Goal: Communication & Community: Answer question/provide support

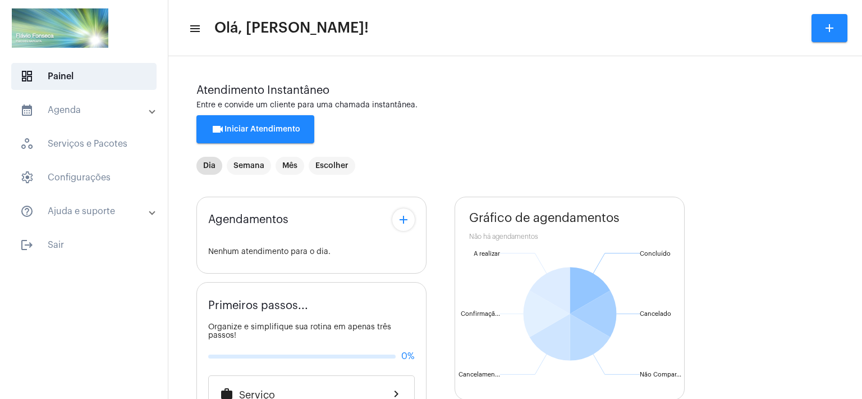
click at [235, 127] on span "videocam Iniciar Atendimento" at bounding box center [255, 129] width 89 height 8
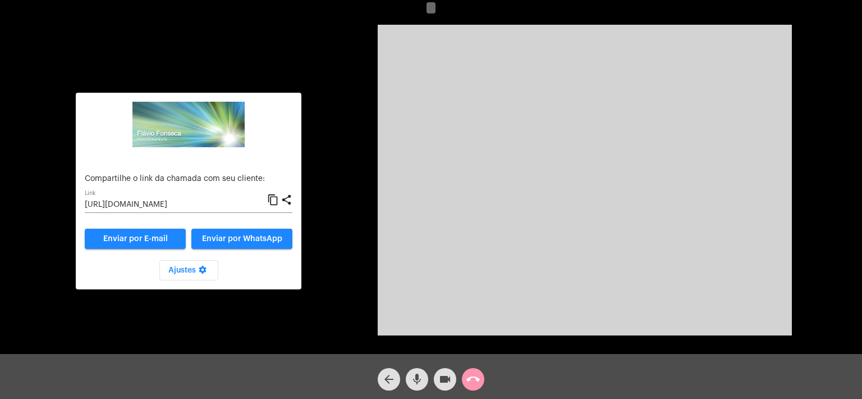
click at [152, 200] on input "[URL][DOMAIN_NAME]" at bounding box center [176, 204] width 182 height 9
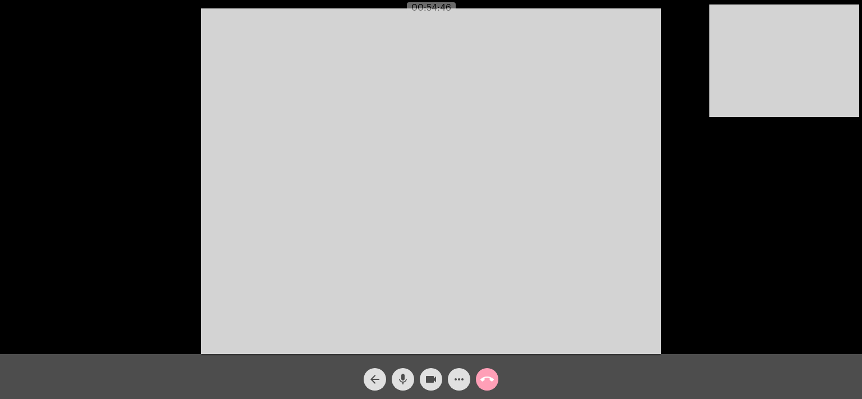
click at [484, 379] on mat-icon "call_end" at bounding box center [487, 378] width 13 height 13
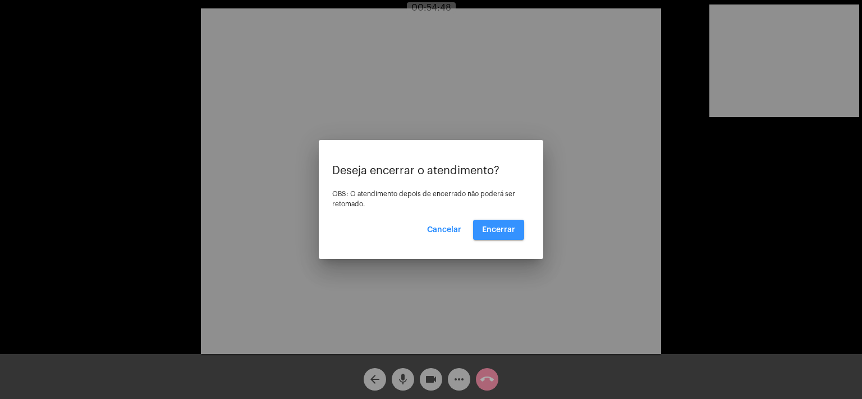
click at [505, 232] on span "Encerrar" at bounding box center [498, 230] width 33 height 8
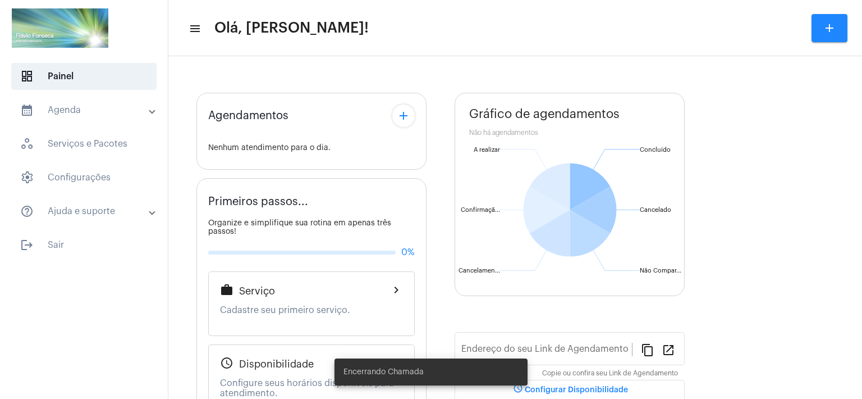
type input "[URL][DOMAIN_NAME]"
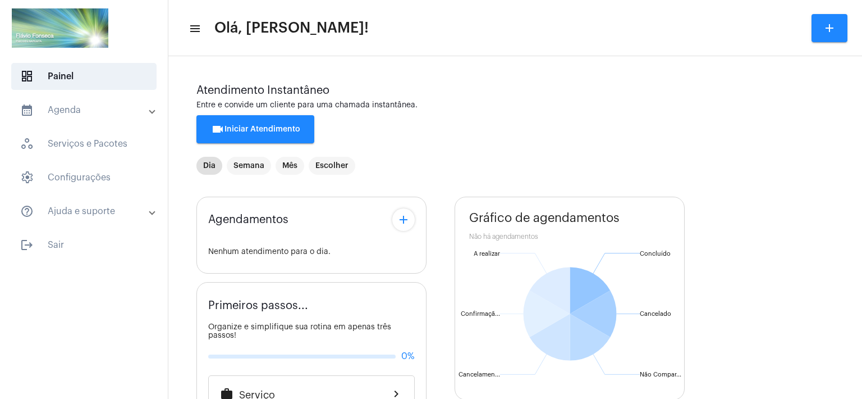
click at [472, 14] on mat-toolbar-row "menu Olá, [PERSON_NAME]! add" at bounding box center [515, 28] width 694 height 36
click at [259, 134] on button "videocam Iniciar Atendimento" at bounding box center [255, 129] width 118 height 28
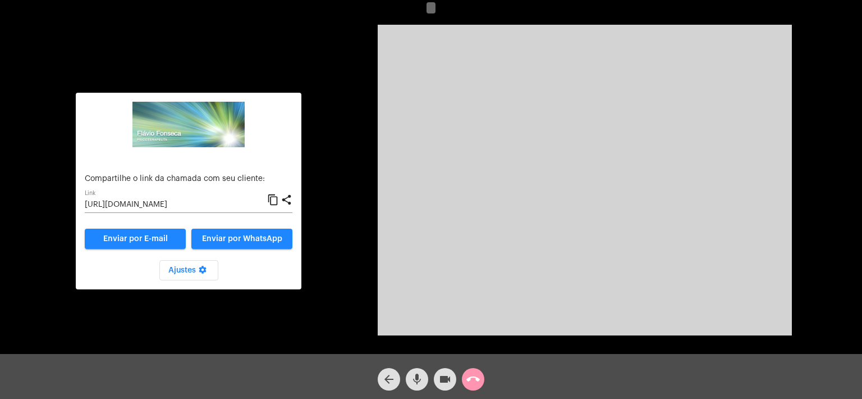
click at [205, 207] on input "[URL][DOMAIN_NAME]" at bounding box center [176, 204] width 182 height 9
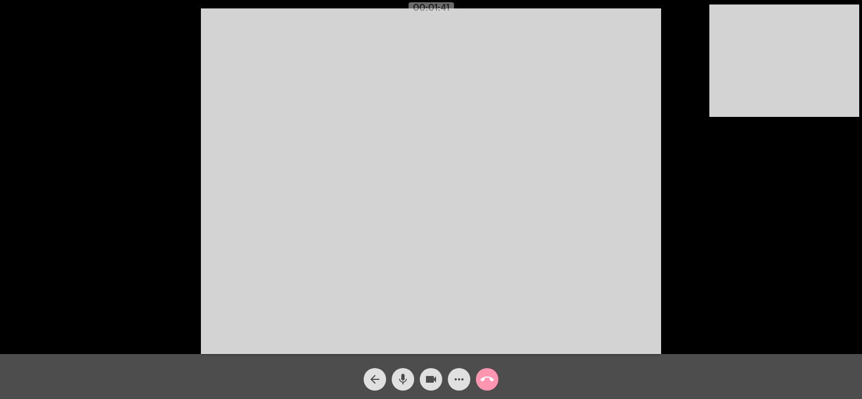
click at [720, 232] on div "Acessando Câmera e Microfone..." at bounding box center [431, 180] width 860 height 354
click at [491, 378] on mat-icon "call_end" at bounding box center [487, 378] width 13 height 13
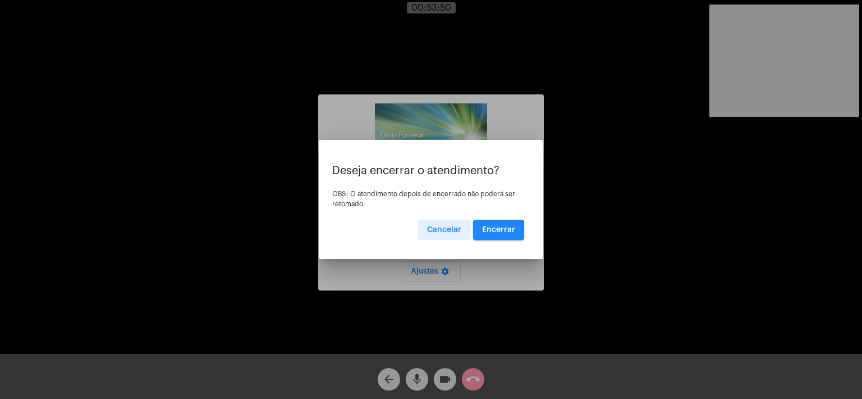
click at [506, 227] on span "Encerrar" at bounding box center [498, 230] width 33 height 8
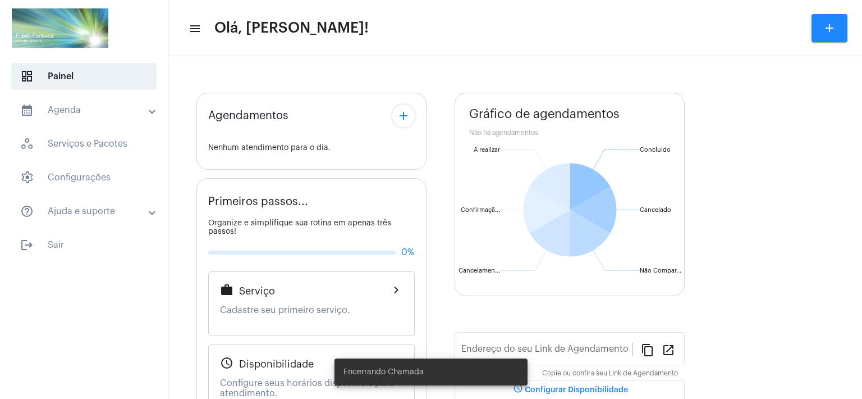
type input "[URL][DOMAIN_NAME]"
